Goal: Task Accomplishment & Management: Use online tool/utility

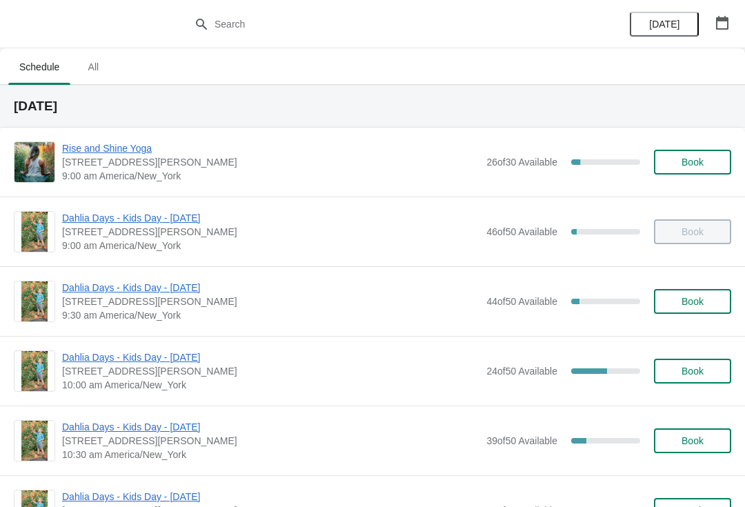
click at [188, 289] on span "Dahlia Days - Kids Day - [DATE]" at bounding box center [270, 288] width 417 height 14
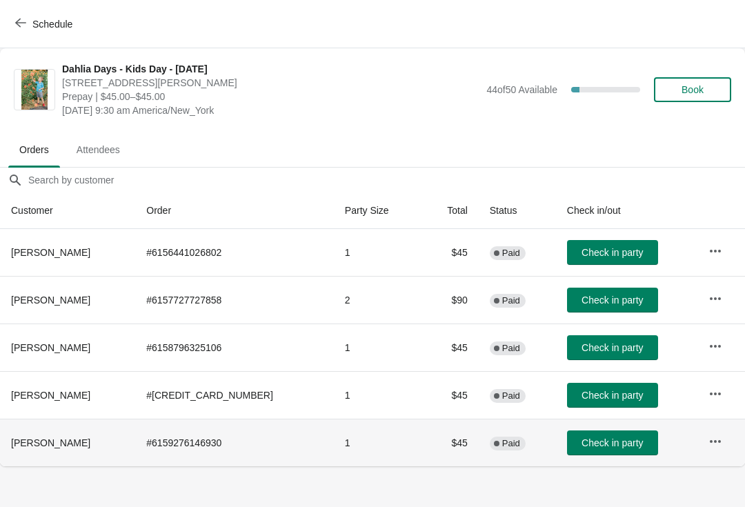
click at [592, 443] on span "Check in party" at bounding box center [611, 442] width 61 height 11
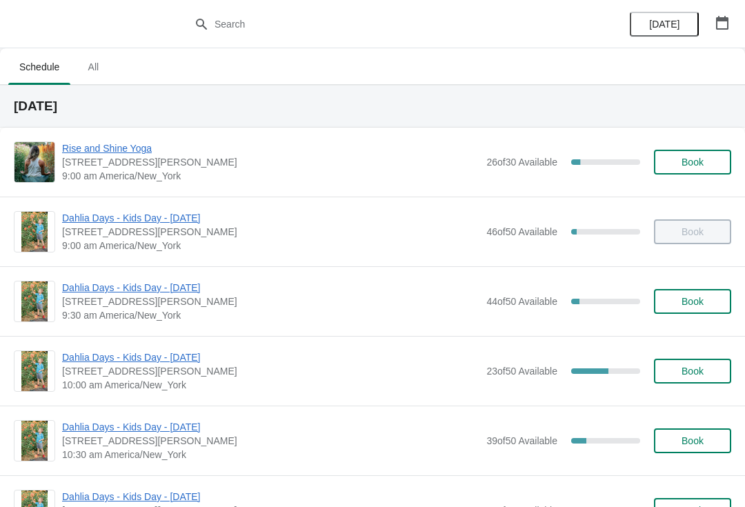
click at [159, 283] on span "Dahlia Days - Kids Day - [DATE]" at bounding box center [270, 288] width 417 height 14
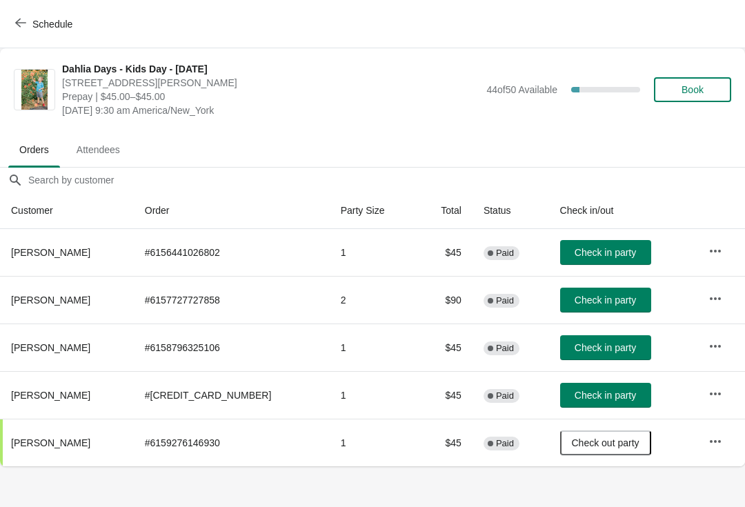
click at [579, 390] on span "Check in party" at bounding box center [604, 395] width 61 height 11
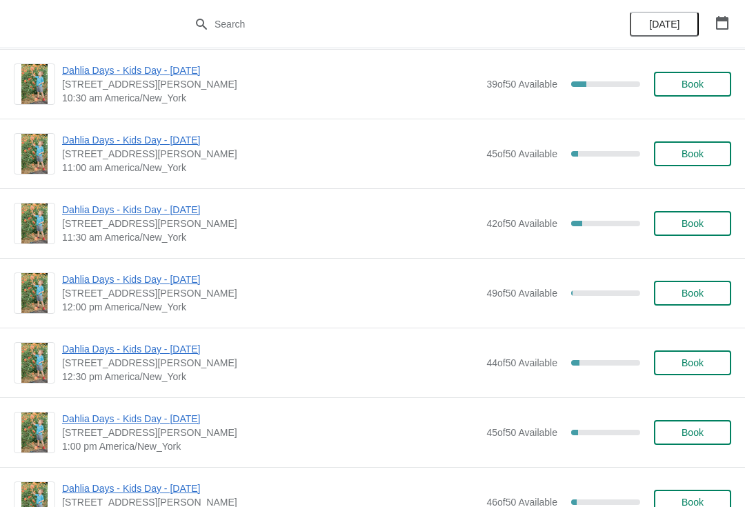
click at [0, 331] on div "Dahlia Days - Kids Day - Sat Sept 20th 4 Jacobs Lane, Norwell, MA, USA 12:30 pm…" at bounding box center [372, 363] width 745 height 70
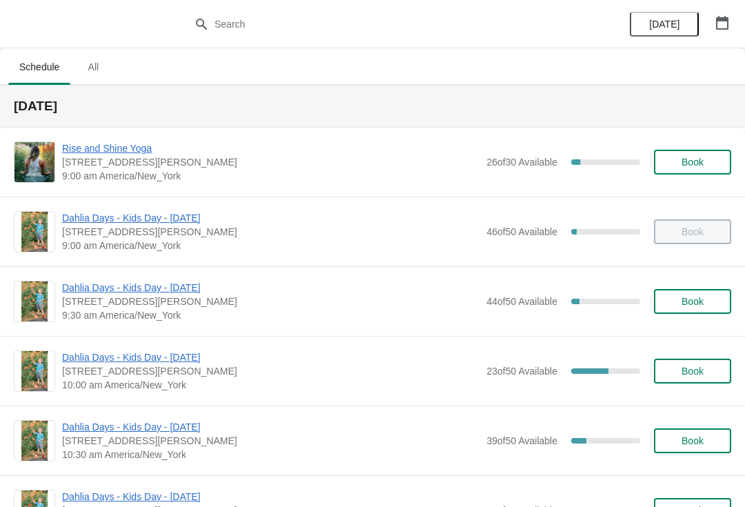
click at [177, 294] on span "Dahlia Days - Kids Day - [DATE]" at bounding box center [270, 288] width 417 height 14
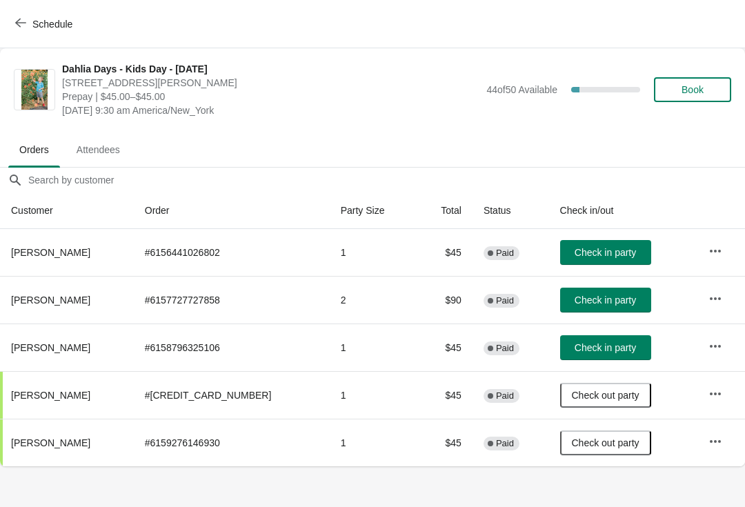
click at [600, 259] on button "Check in party" at bounding box center [605, 252] width 91 height 25
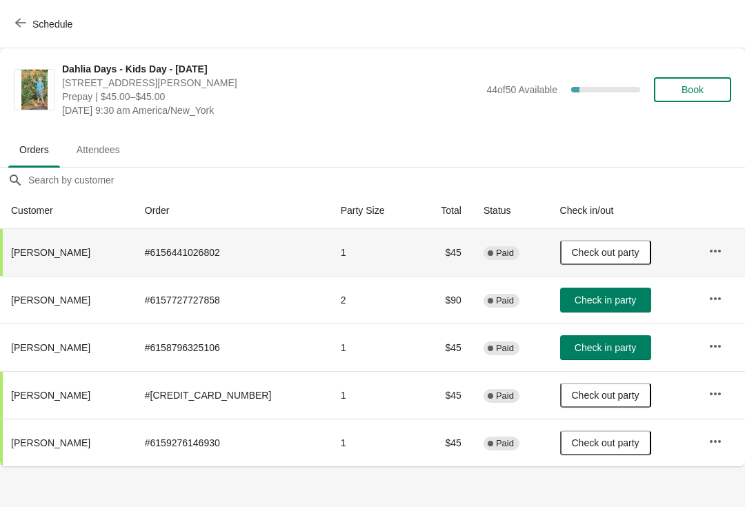
click at [574, 342] on span "Check in party" at bounding box center [604, 347] width 61 height 11
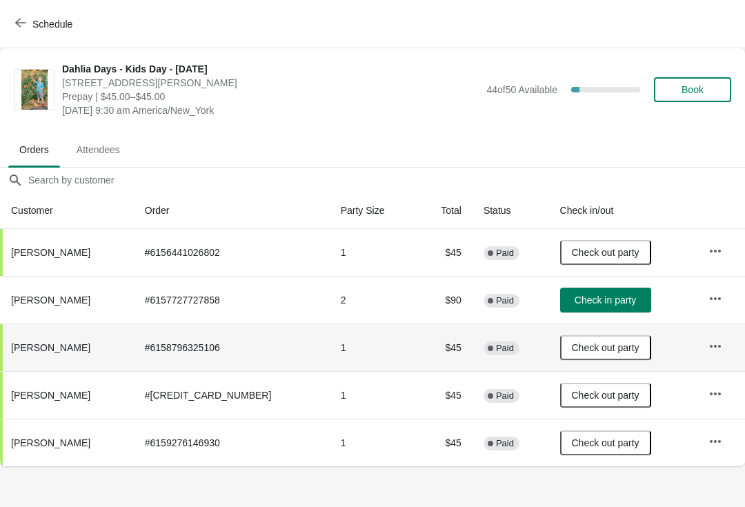
click at [586, 301] on span "Check in party" at bounding box center [604, 299] width 61 height 11
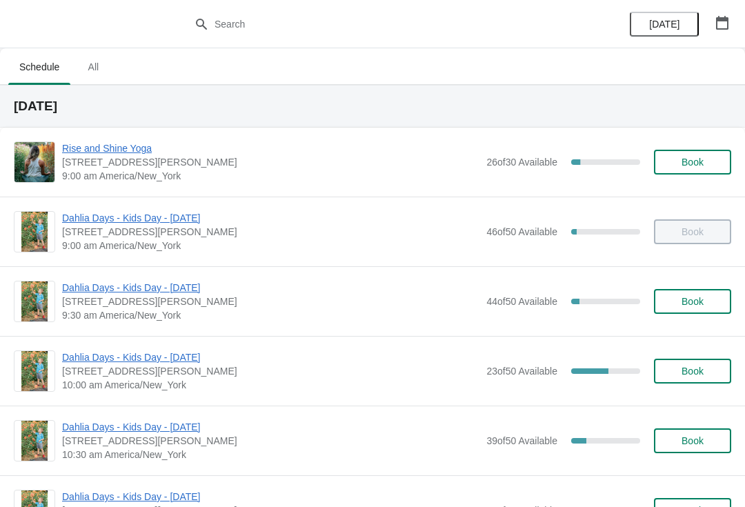
click at [183, 359] on span "Dahlia Days - Kids Day - [DATE]" at bounding box center [270, 357] width 417 height 14
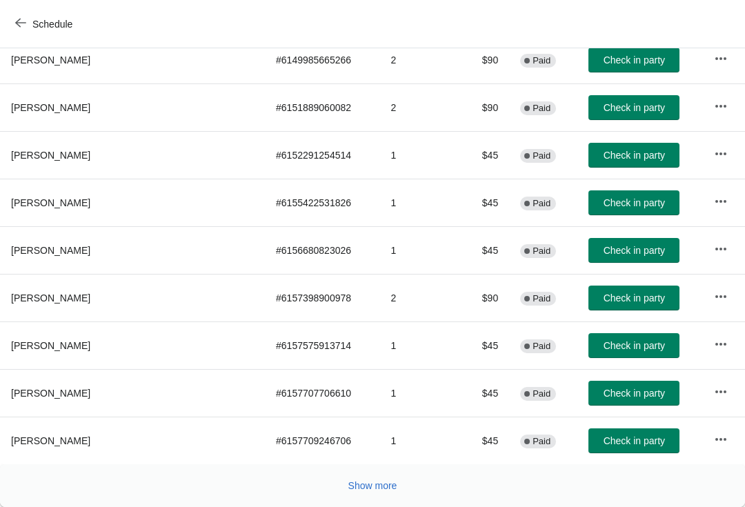
scroll to position [240, 0]
click at [378, 493] on button "Show more" at bounding box center [373, 485] width 60 height 25
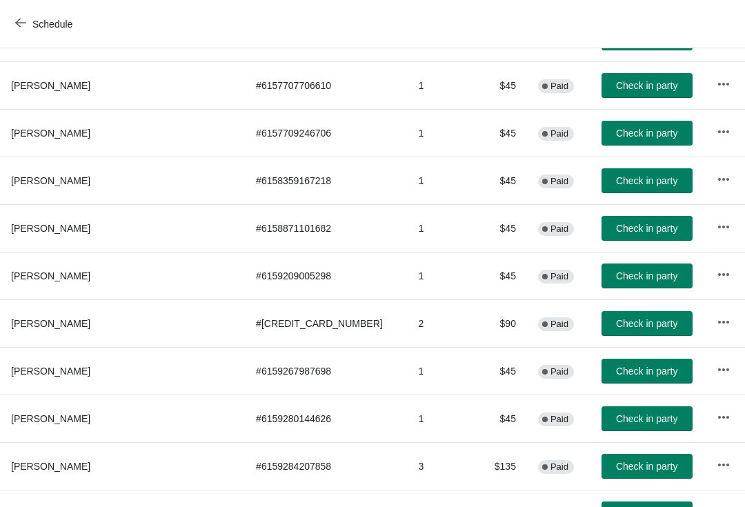
scroll to position [549, 0]
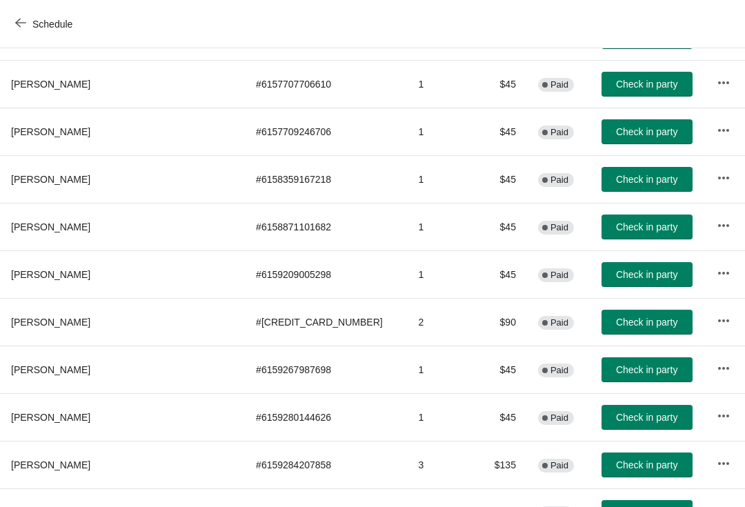
click at [614, 189] on button "Check in party" at bounding box center [646, 179] width 91 height 25
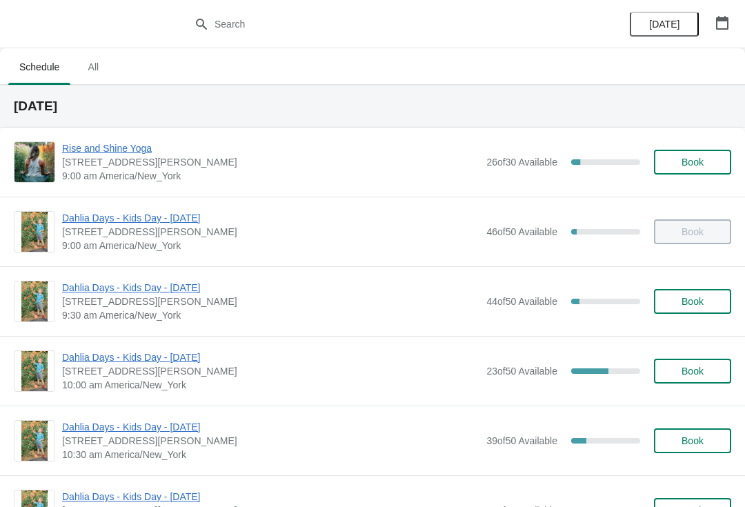
click at [166, 357] on span "Dahlia Days - Kids Day - [DATE]" at bounding box center [270, 357] width 417 height 14
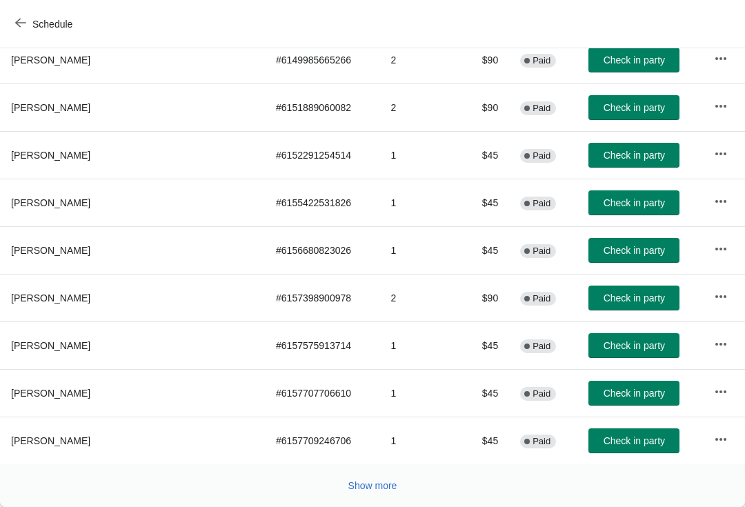
scroll to position [240, 0]
click at [621, 443] on span "Check in party" at bounding box center [633, 440] width 61 height 11
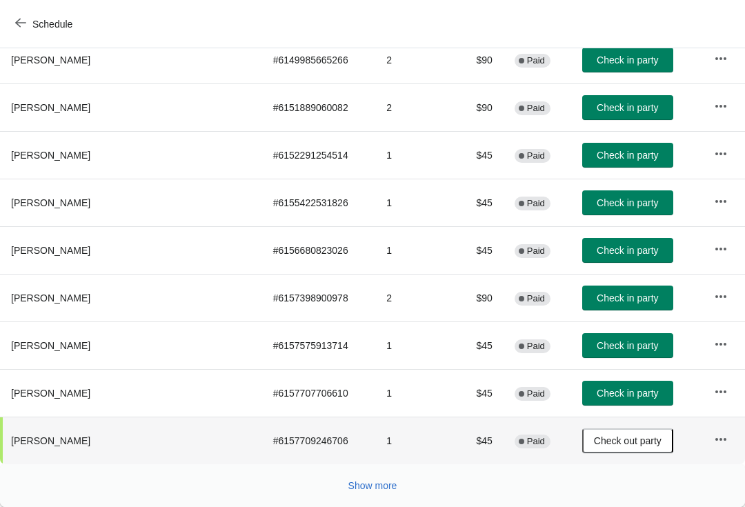
click at [625, 400] on button "Check in party" at bounding box center [627, 393] width 91 height 25
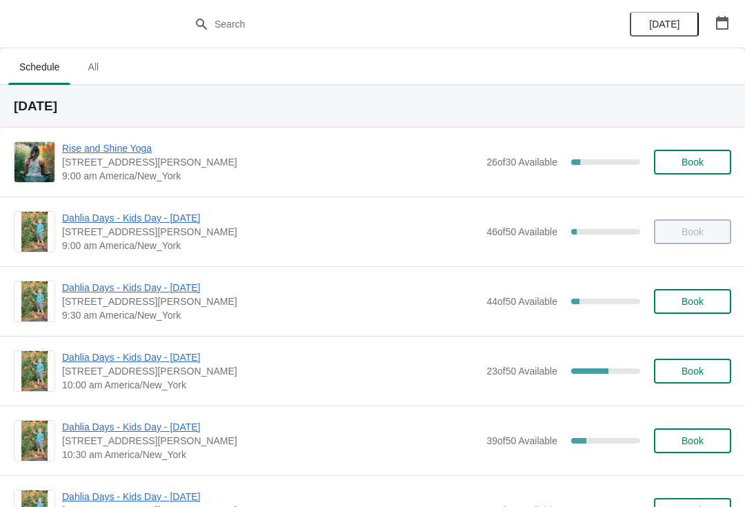
click at [188, 359] on span "Dahlia Days - Kids Day - [DATE]" at bounding box center [270, 357] width 417 height 14
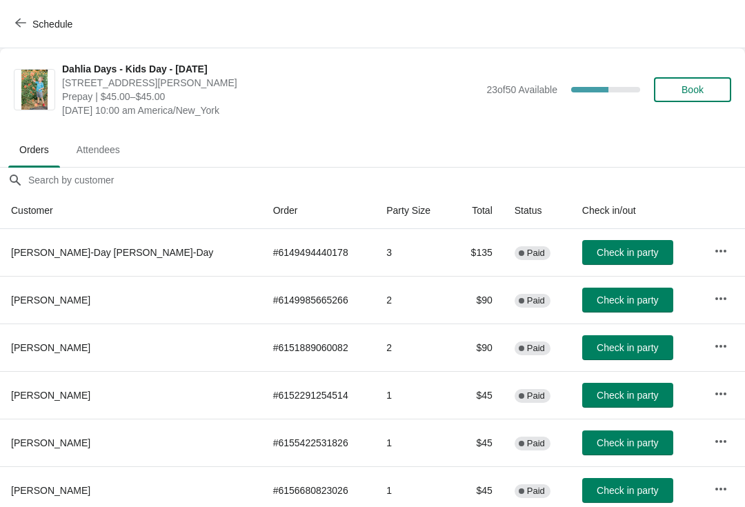
click at [610, 257] on span "Check in party" at bounding box center [627, 252] width 61 height 11
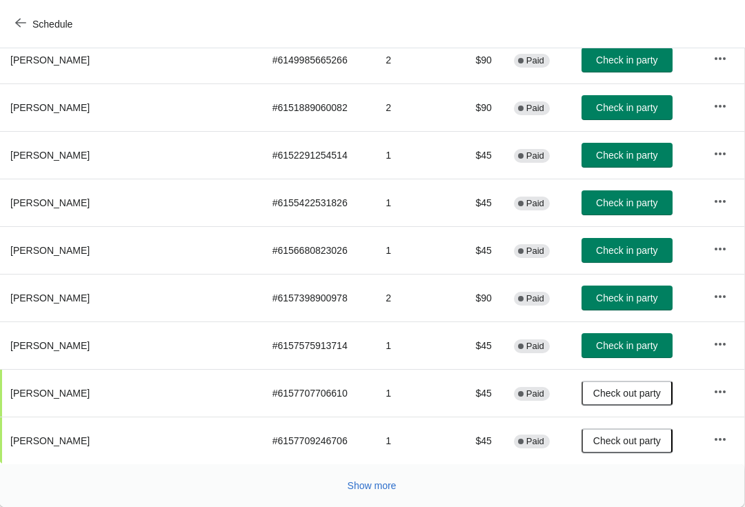
scroll to position [240, 1]
click at [367, 493] on button "Show more" at bounding box center [372, 485] width 60 height 25
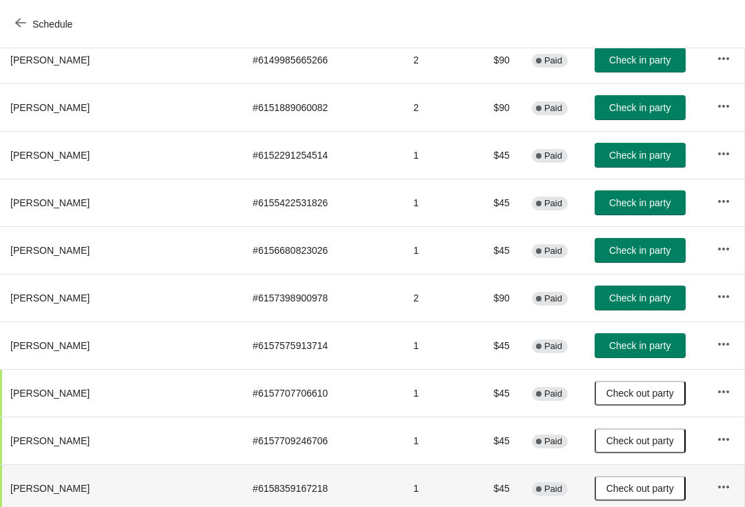
click at [402, 494] on td "1" at bounding box center [437, 488] width 71 height 48
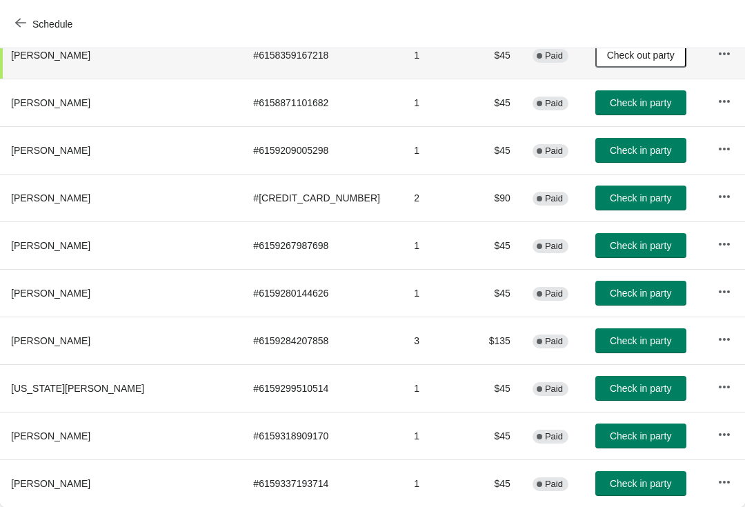
scroll to position [673, 0]
click at [621, 351] on button "Check in party" at bounding box center [640, 340] width 91 height 25
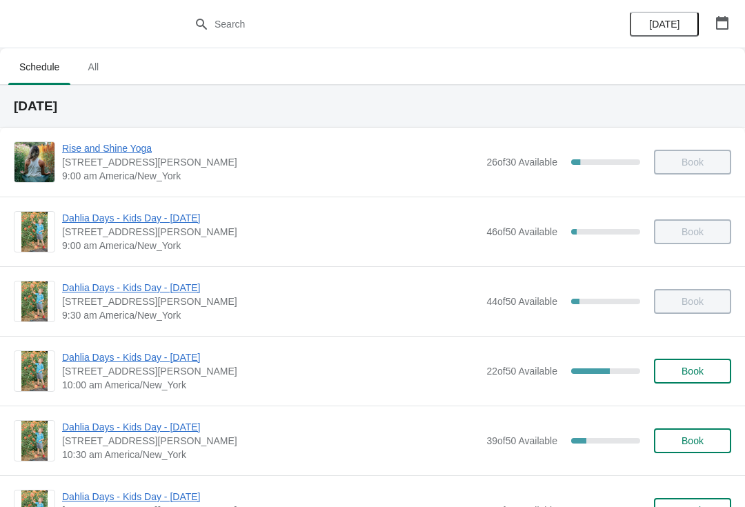
click at [188, 363] on span "Dahlia Days - Kids Day - [DATE]" at bounding box center [270, 357] width 417 height 14
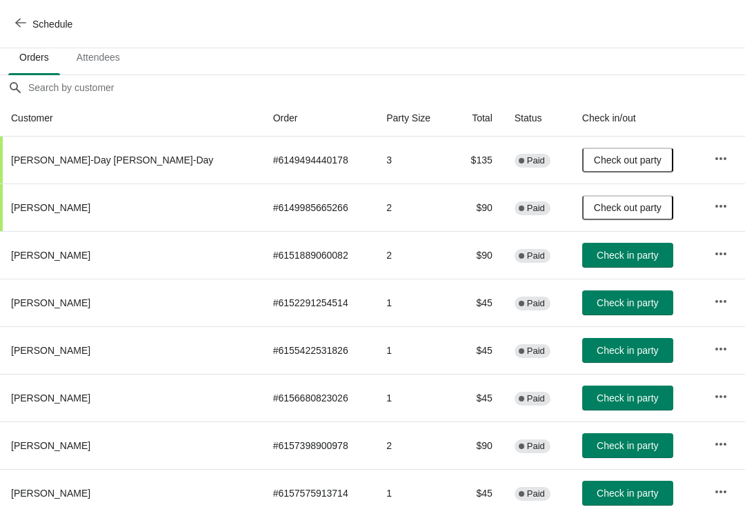
scroll to position [103, 0]
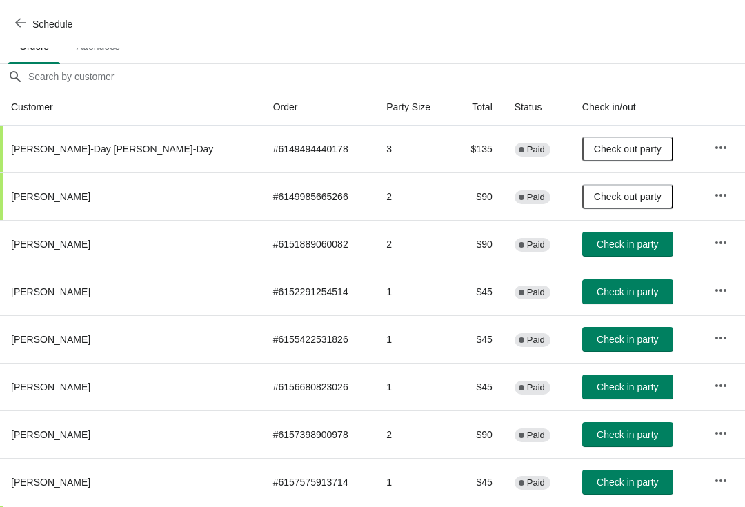
click at [617, 243] on span "Check in party" at bounding box center [627, 244] width 61 height 11
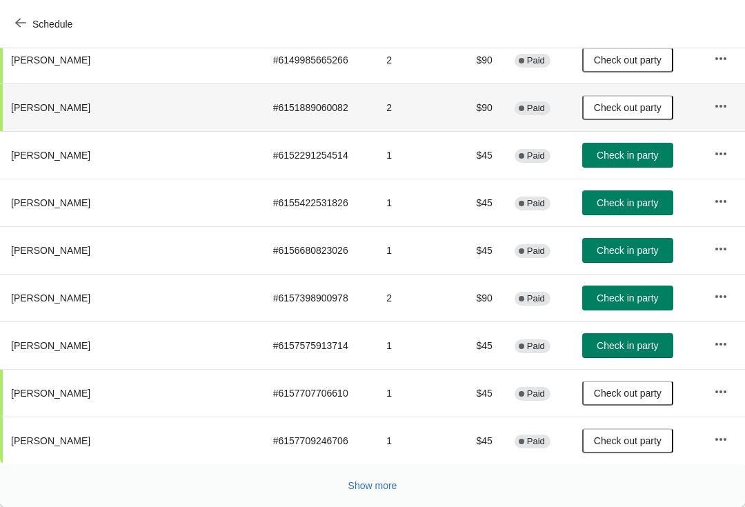
scroll to position [240, 0]
click at [383, 497] on button "Show more" at bounding box center [373, 485] width 60 height 25
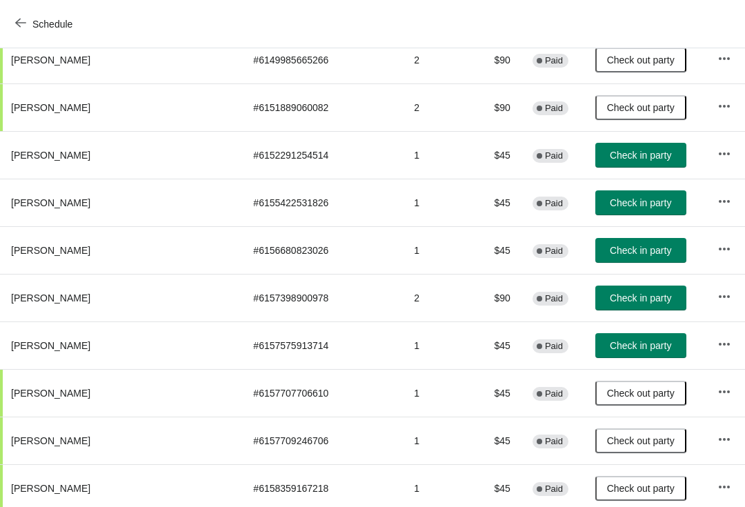
click at [26, 28] on span "Schedule" at bounding box center [45, 23] width 54 height 13
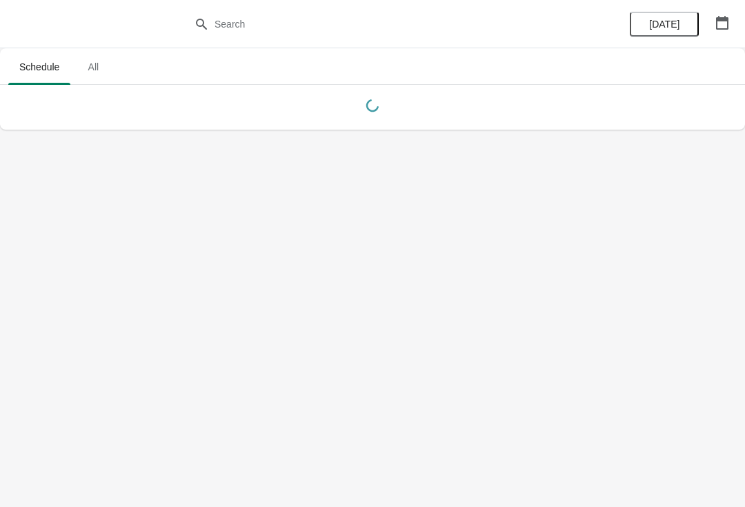
scroll to position [0, 0]
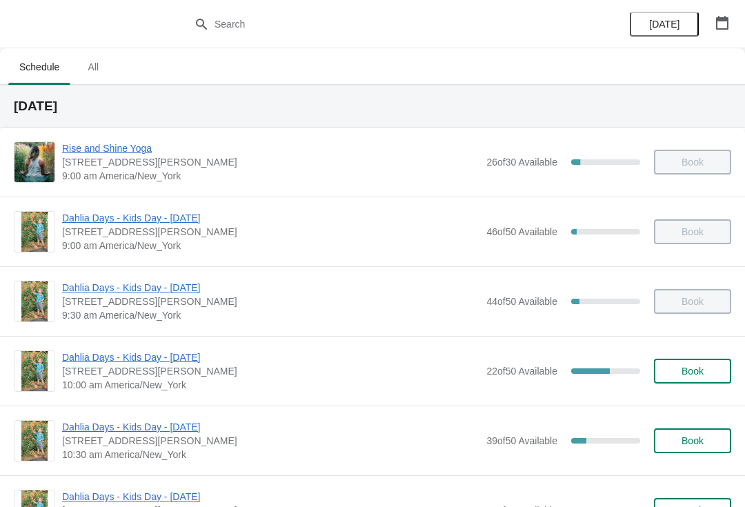
click at [169, 223] on span "Dahlia Days - Kids Day - [DATE]" at bounding box center [270, 218] width 417 height 14
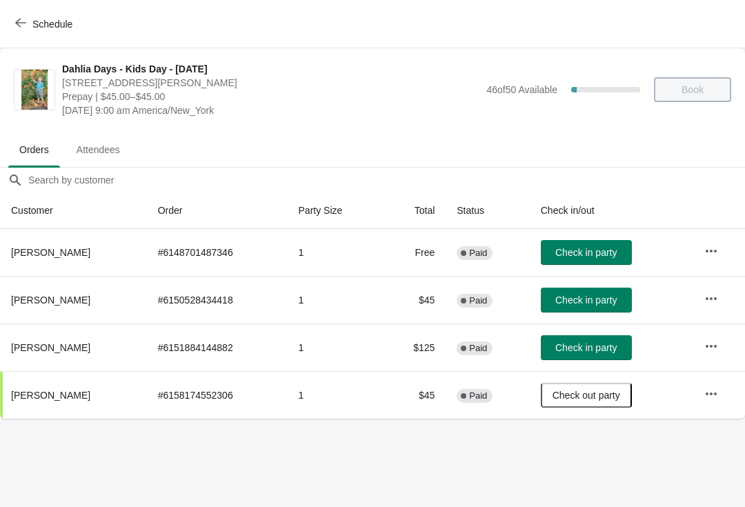
click at [599, 295] on span "Check in party" at bounding box center [585, 299] width 61 height 11
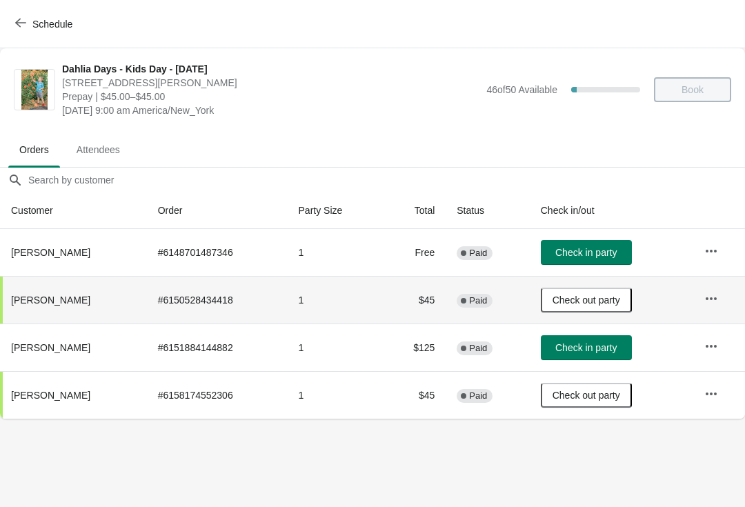
click at [25, 28] on span "button" at bounding box center [20, 23] width 11 height 13
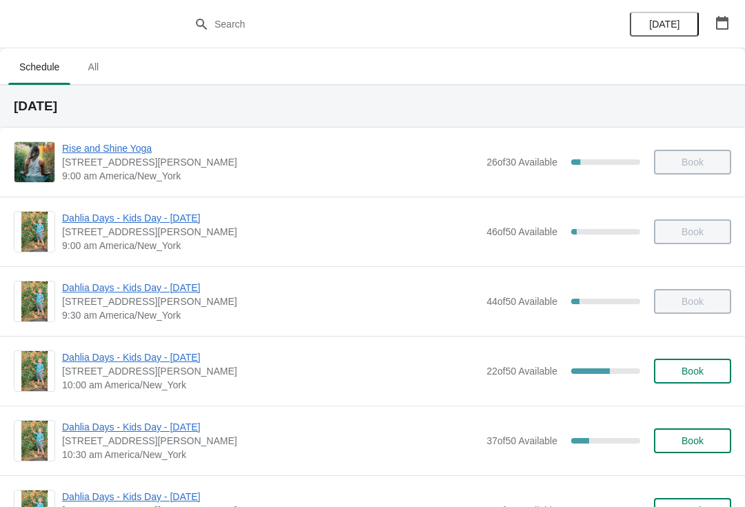
click at [123, 153] on span "Rise and Shine Yoga" at bounding box center [270, 148] width 417 height 14
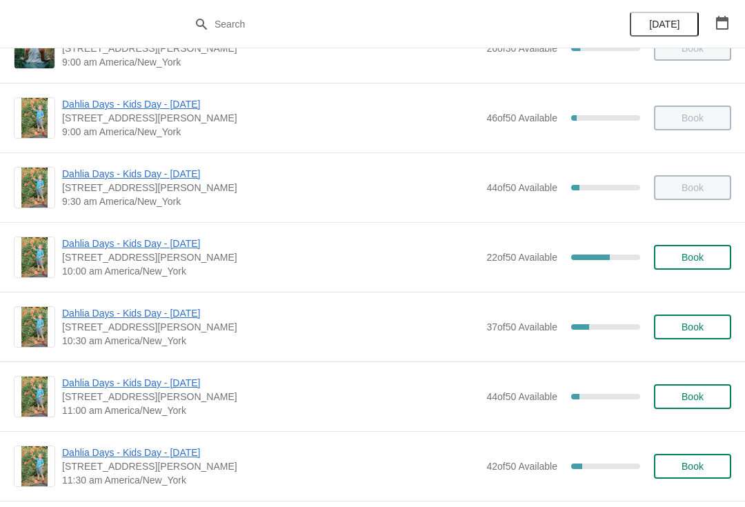
scroll to position [108, 0]
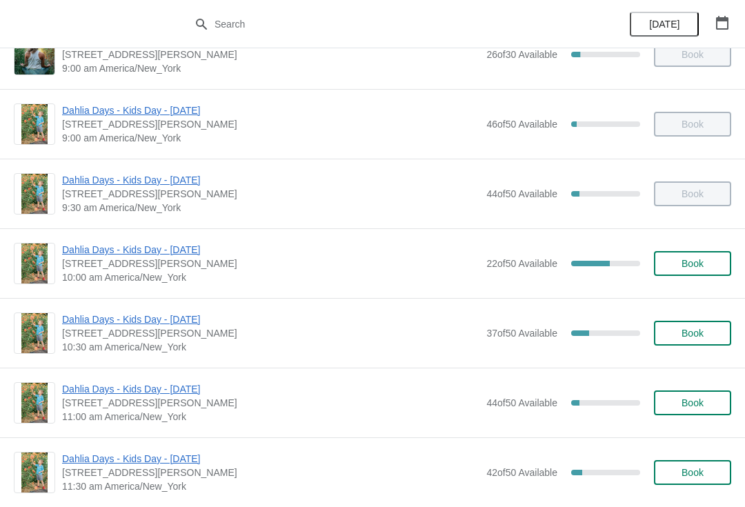
click at [82, 115] on span "Dahlia Days - Kids Day - [DATE]" at bounding box center [270, 110] width 417 height 14
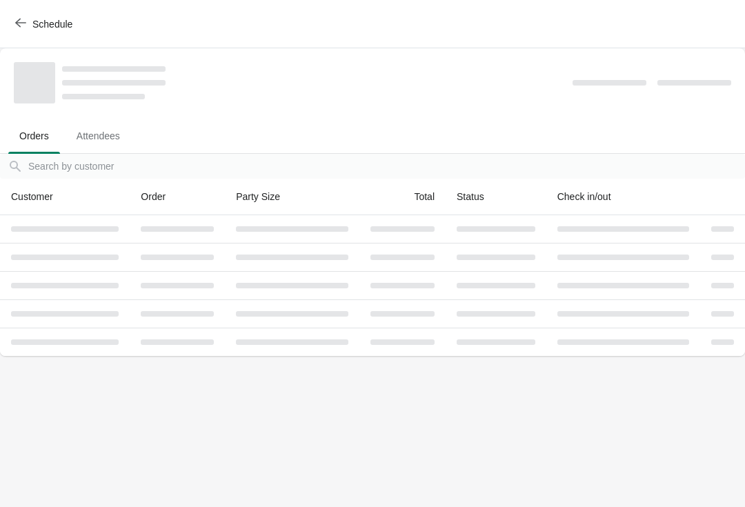
scroll to position [0, 0]
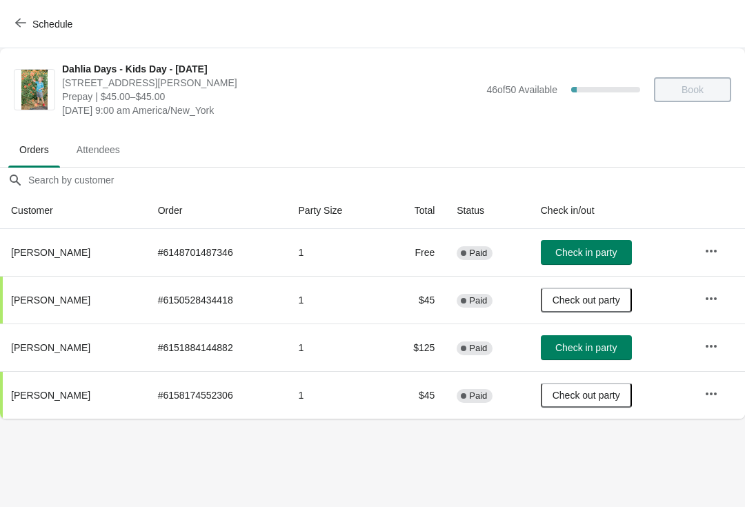
click at [573, 348] on span "Check in party" at bounding box center [585, 347] width 61 height 11
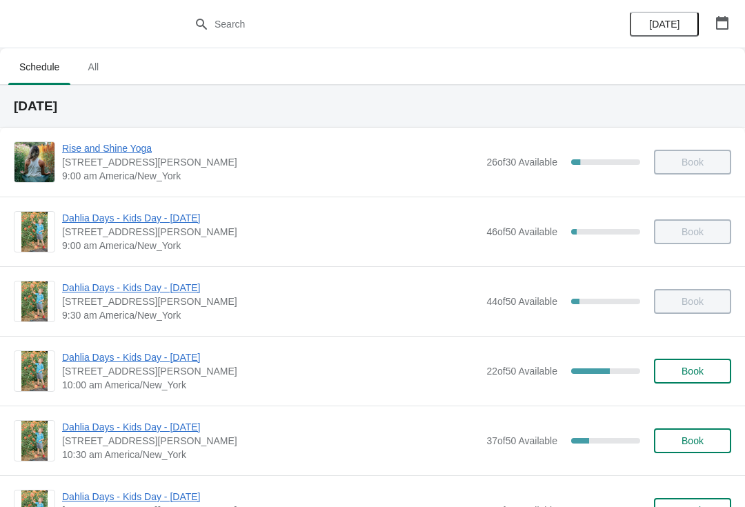
click at [102, 355] on span "Dahlia Days - Kids Day - [DATE]" at bounding box center [270, 357] width 417 height 14
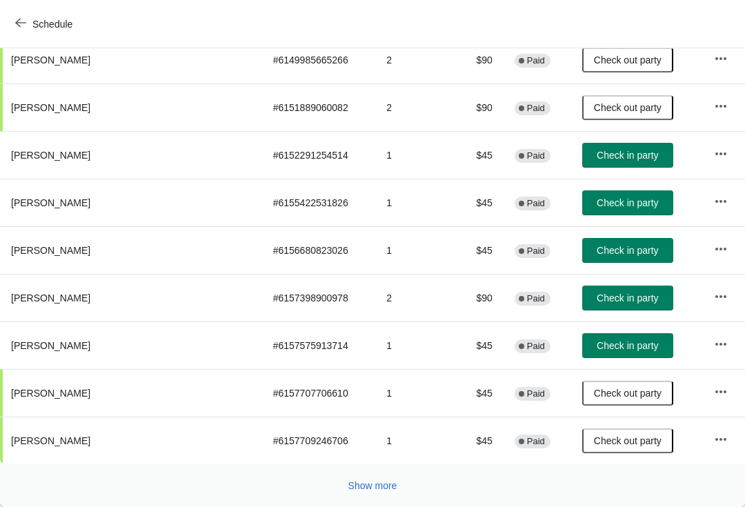
scroll to position [240, 0]
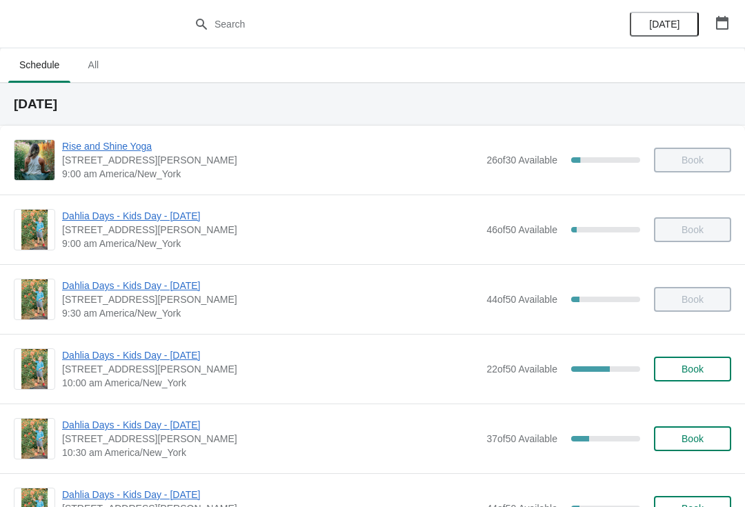
scroll to position [1, 0]
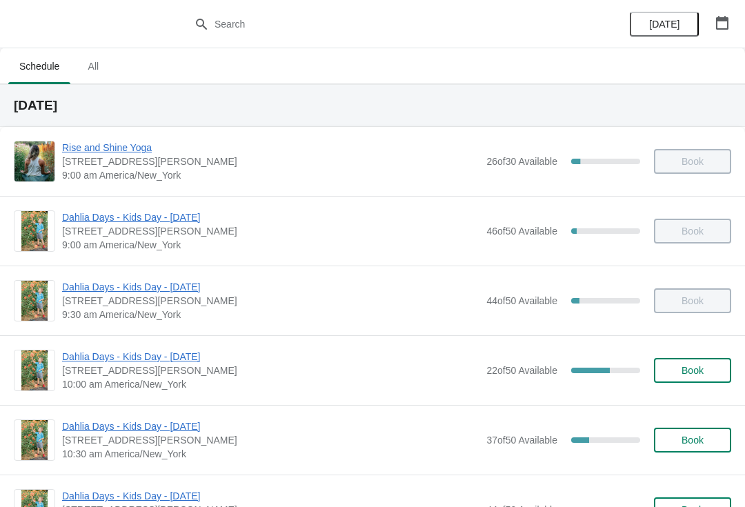
click at [79, 347] on div "Dahlia Days - Kids Day - [DATE] [STREET_ADDRESS][PERSON_NAME] 10:00 am America/…" at bounding box center [372, 370] width 745 height 70
click at [215, 357] on span "Dahlia Days - Kids Day - [DATE]" at bounding box center [270, 357] width 417 height 14
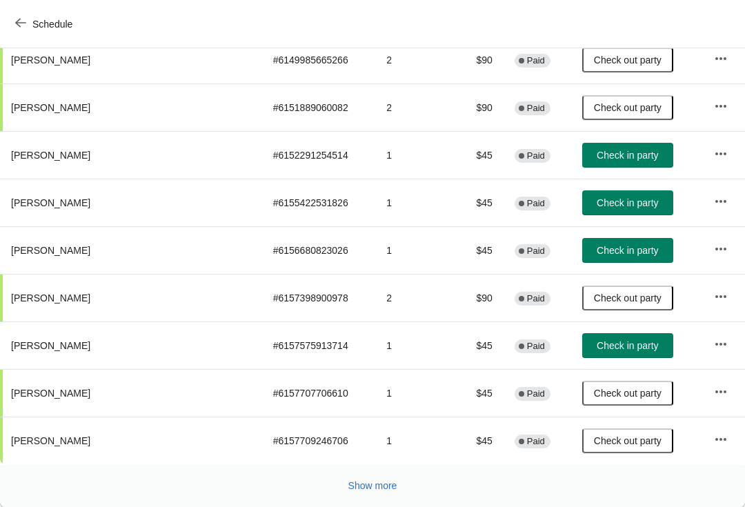
scroll to position [240, 0]
